Goal: Task Accomplishment & Management: Complete application form

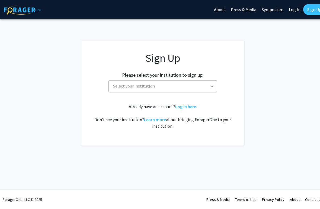
click at [214, 81] on span at bounding box center [212, 87] width 5 height 12
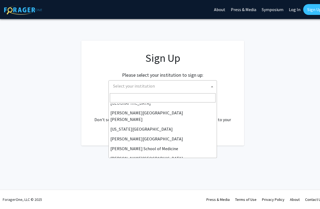
scroll to position [112, 0]
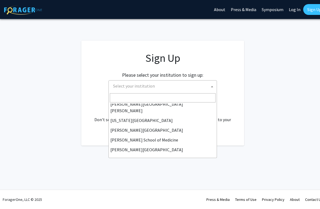
click at [156, 101] on input "Search" at bounding box center [163, 97] width 106 height 9
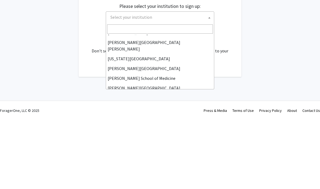
scroll to position [103, 0]
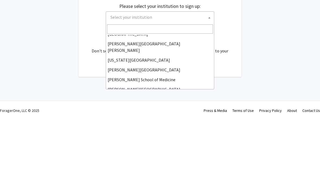
select select "1"
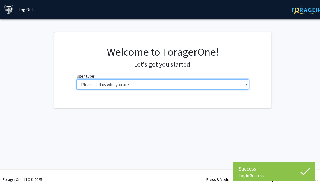
click at [241, 81] on select "Please tell us who you are Undergraduate Student Master's Student Doctoral Cand…" at bounding box center [163, 84] width 173 height 10
select select "2: masters"
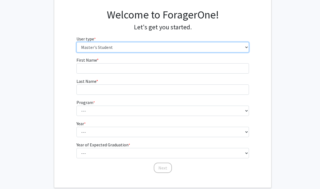
scroll to position [36, 0]
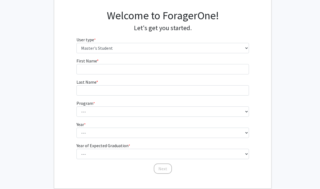
click at [201, 62] on fg-input "First Name * required" at bounding box center [163, 66] width 173 height 17
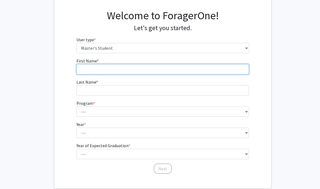
click at [200, 69] on input "First Name * required" at bounding box center [163, 69] width 173 height 10
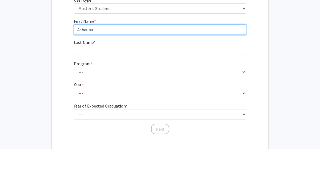
type input "Ashauna"
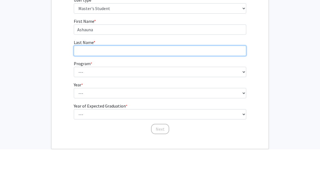
click at [125, 85] on input "Last Name * required" at bounding box center [160, 90] width 173 height 10
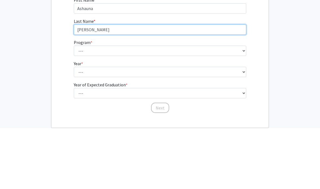
type input "Wiggins"
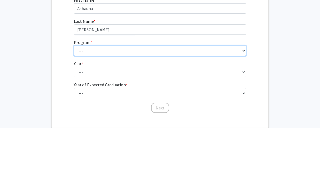
click at [158, 106] on select "--- Anatomy Education Applied and Computational Mathematics Applied Biomedical …" at bounding box center [160, 111] width 173 height 10
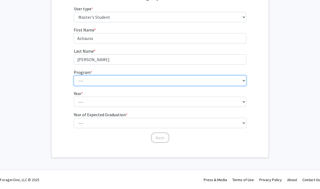
select select "149: 149"
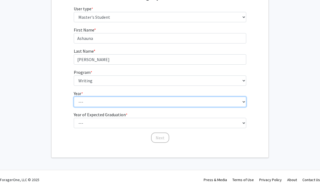
click at [158, 100] on select "--- First Year Second Year" at bounding box center [160, 102] width 173 height 10
click at [166, 100] on select "--- First Year Second Year" at bounding box center [160, 102] width 173 height 10
select select "1: first_year"
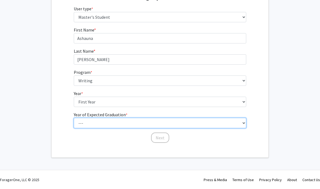
click at [215, 119] on select "--- 2025 2026 2027 2028 2029 2030 2031 2032 2033 2034" at bounding box center [160, 123] width 173 height 10
select select "3: 2027"
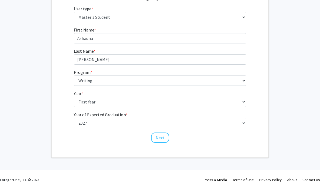
click at [165, 141] on button "Next" at bounding box center [160, 138] width 18 height 10
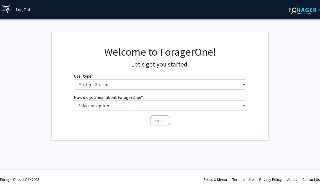
click at [160, 99] on fg-select "How did you hear about ForagerOne? * required Select an option Peer/student rec…" at bounding box center [160, 102] width 173 height 17
click at [156, 98] on fg-select "How did you hear about ForagerOne? * required Select an option Peer/student rec…" at bounding box center [160, 102] width 173 height 17
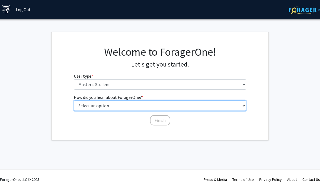
click at [152, 100] on select "Select an option Peer/student recommendation Faculty/staff recommendation Unive…" at bounding box center [160, 105] width 173 height 10
select select "3: university_website"
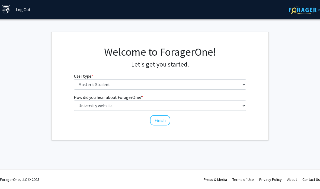
click at [162, 118] on button "Finish" at bounding box center [160, 120] width 20 height 10
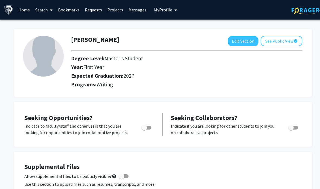
click at [27, 7] on link "Home" at bounding box center [24, 9] width 17 height 19
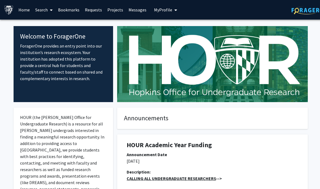
scroll to position [1, 0]
